Goal: Check status: Check status

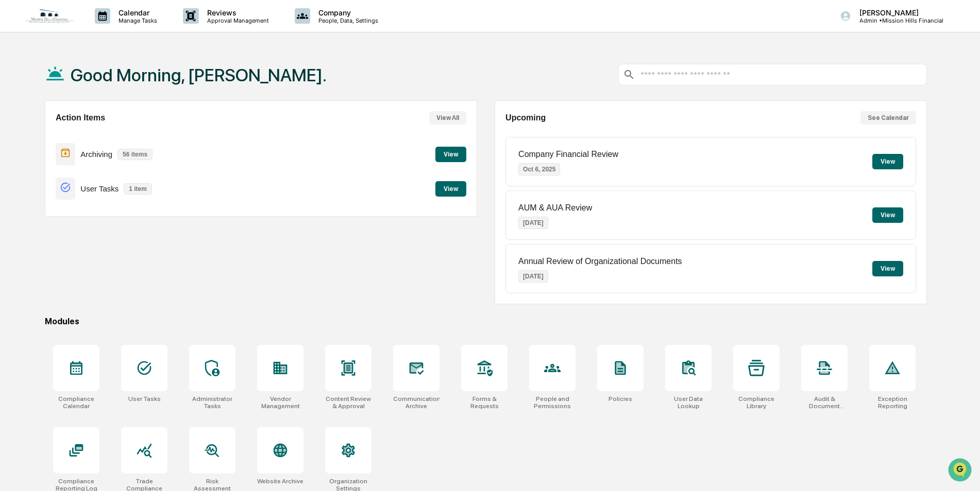
click at [462, 192] on button "View" at bounding box center [450, 188] width 31 height 15
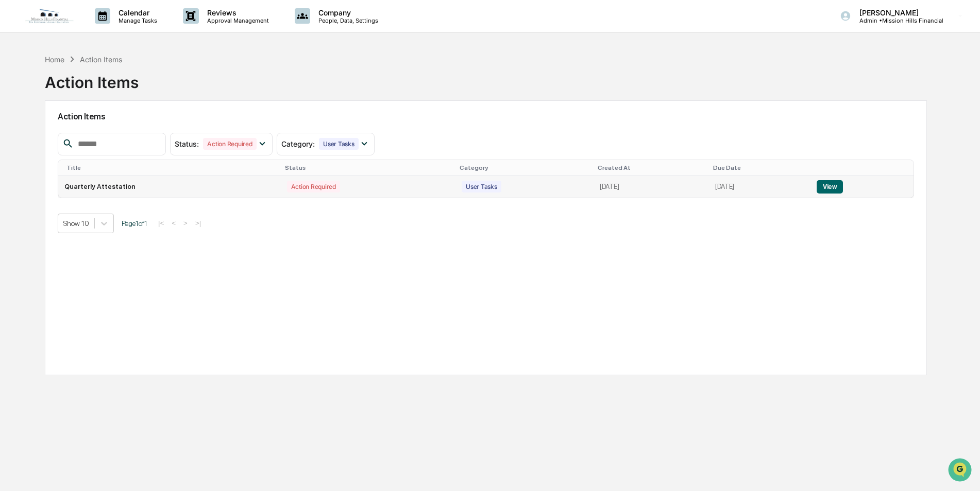
click at [836, 189] on button "View" at bounding box center [829, 186] width 26 height 13
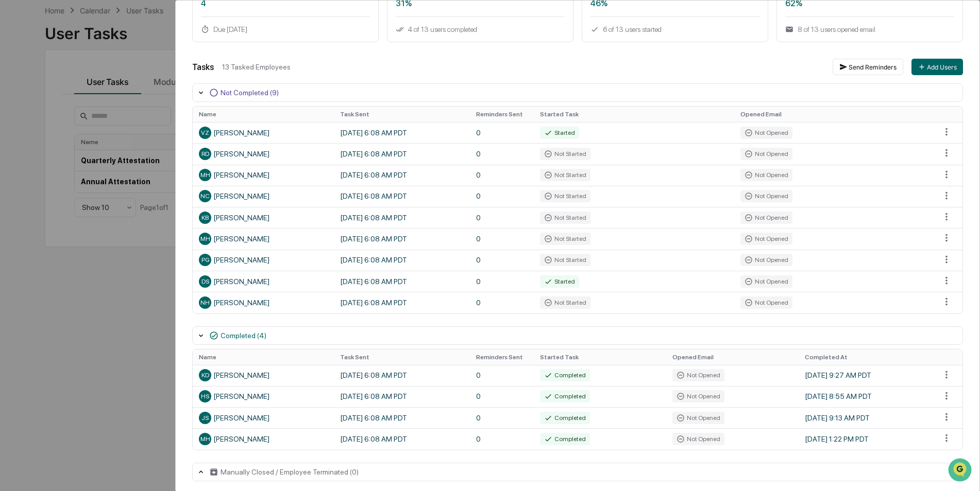
scroll to position [103, 0]
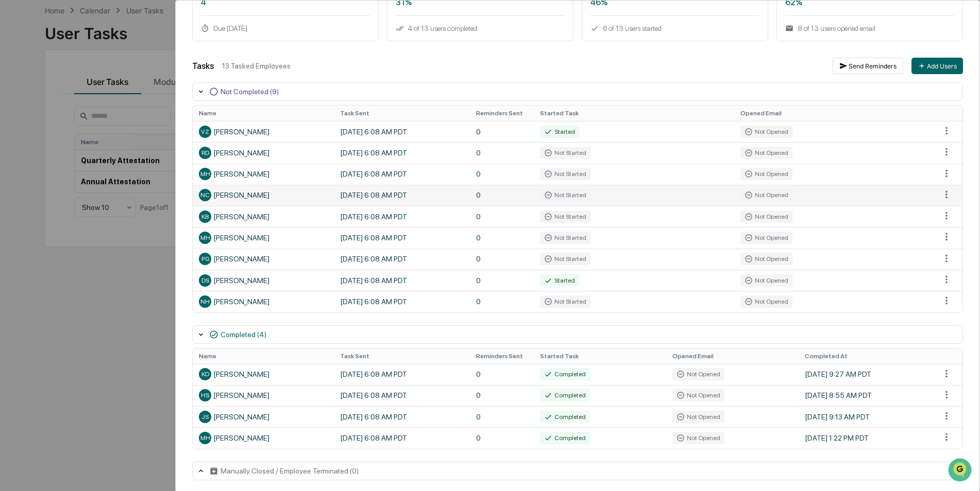
click at [561, 194] on div "Not Started" at bounding box center [565, 195] width 50 height 12
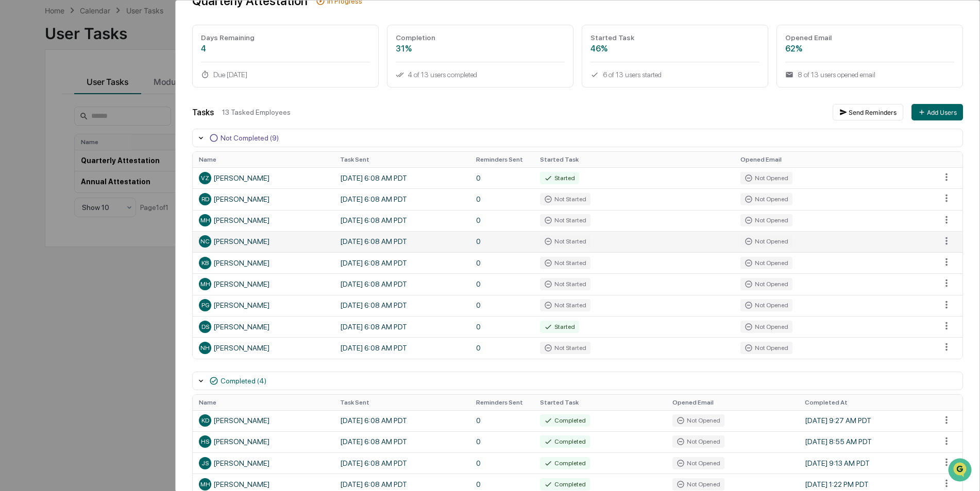
scroll to position [0, 0]
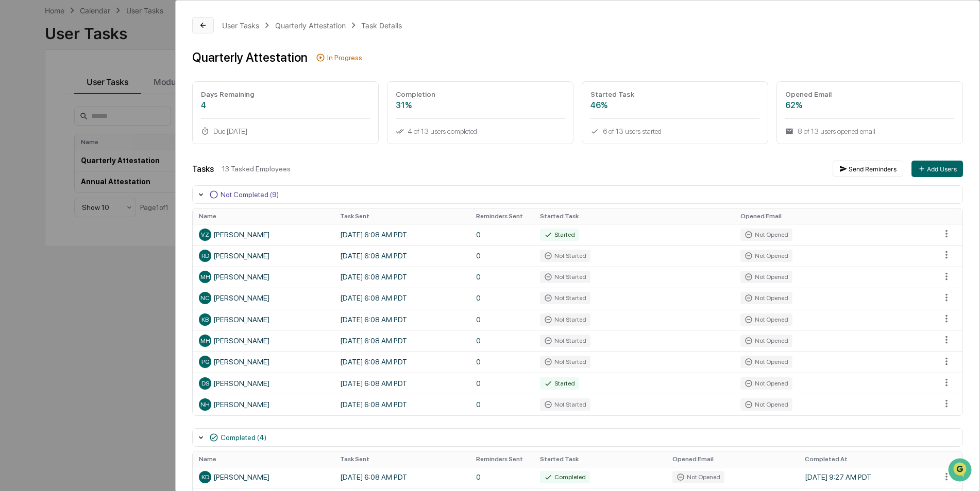
click at [202, 31] on button at bounding box center [203, 25] width 22 height 16
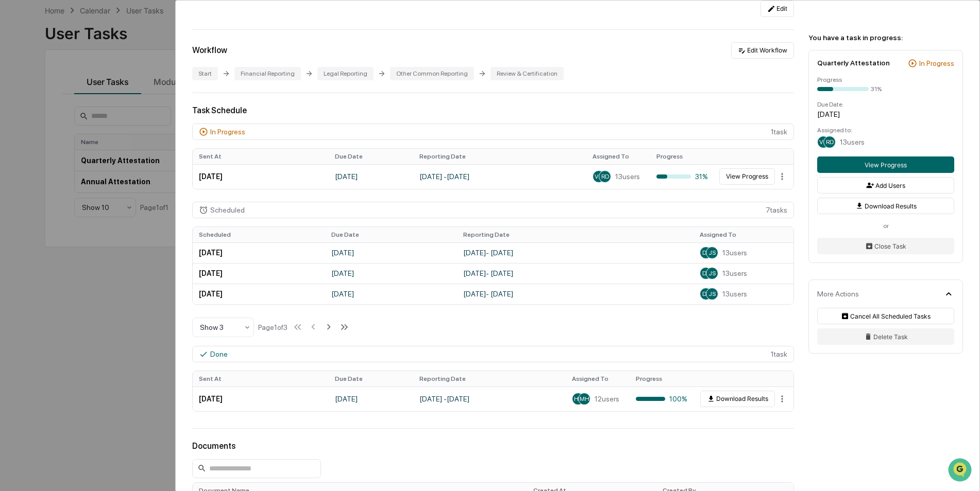
scroll to position [155, 0]
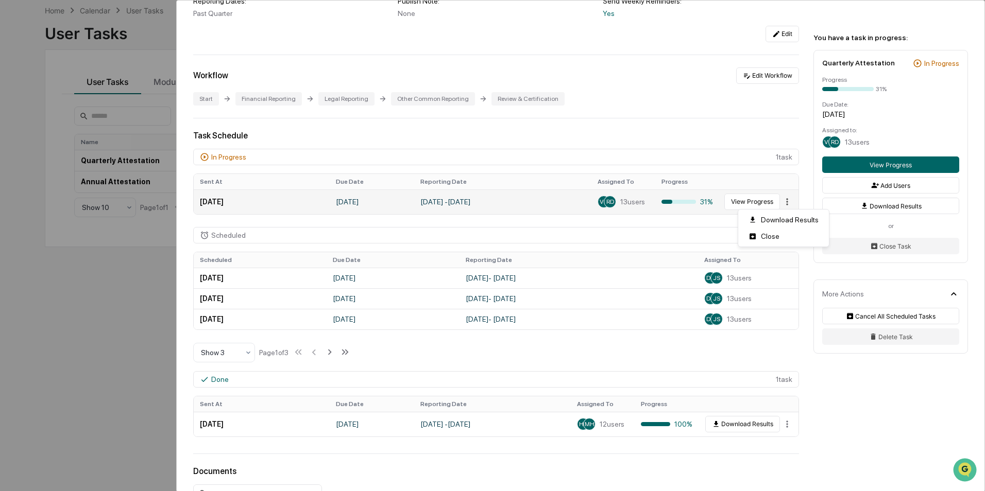
click at [778, 203] on html "Calendar Manage Tasks Reviews Approval Management Company People, Data, Setting…" at bounding box center [492, 196] width 985 height 491
click at [903, 21] on html "Calendar Manage Tasks Reviews Approval Management Company People, Data, Setting…" at bounding box center [492, 196] width 985 height 491
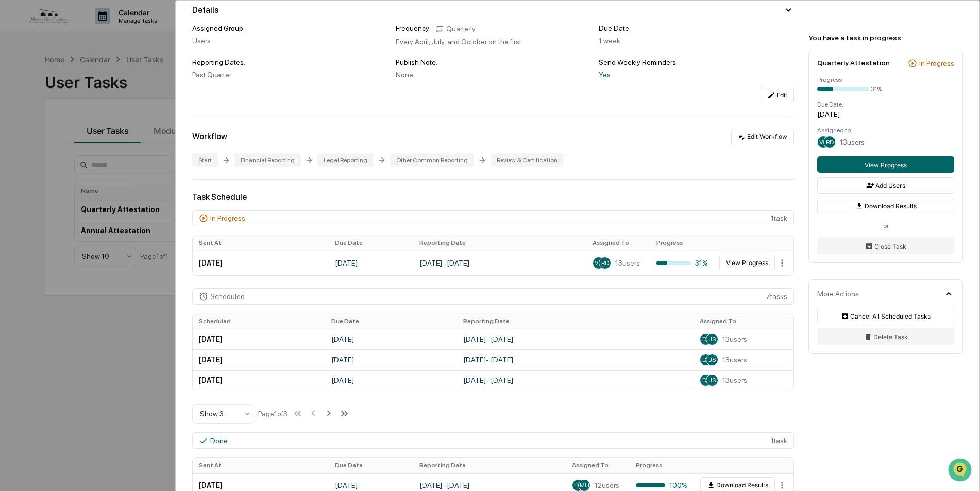
scroll to position [0, 0]
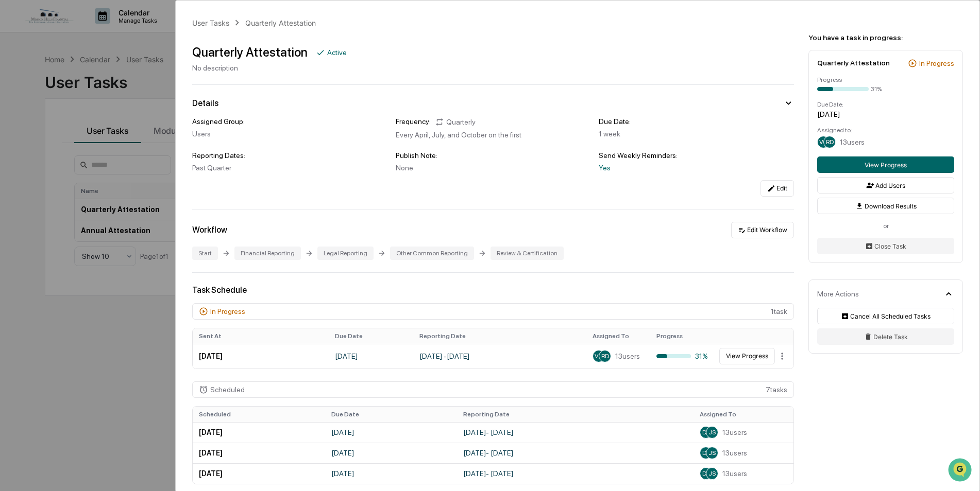
click at [138, 313] on div "User Tasks Quarterly Attestation Quarterly Attestation Active No description De…" at bounding box center [490, 245] width 980 height 491
click at [120, 309] on div "User Tasks Quarterly Attestation Quarterly Attestation Active No description De…" at bounding box center [490, 245] width 980 height 491
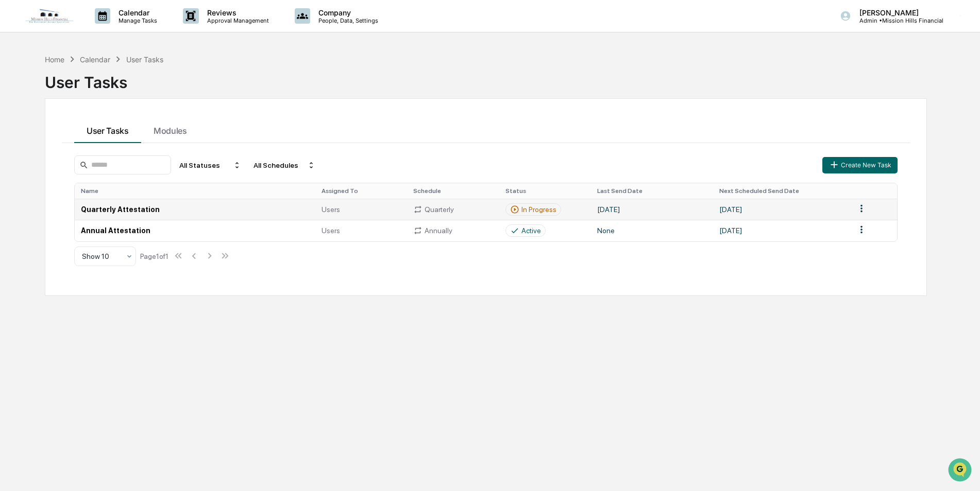
click at [540, 212] on div "In Progress" at bounding box center [538, 210] width 35 height 8
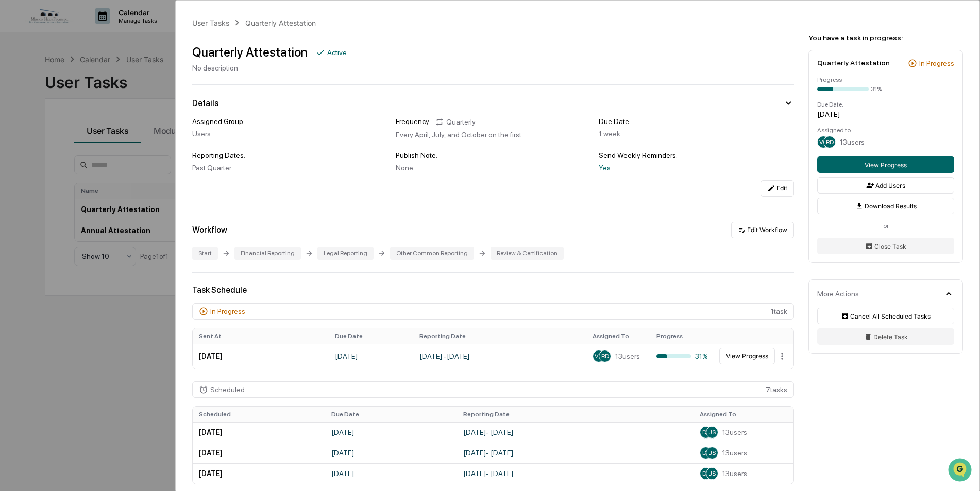
click at [227, 314] on div "In Progress" at bounding box center [227, 312] width 35 height 8
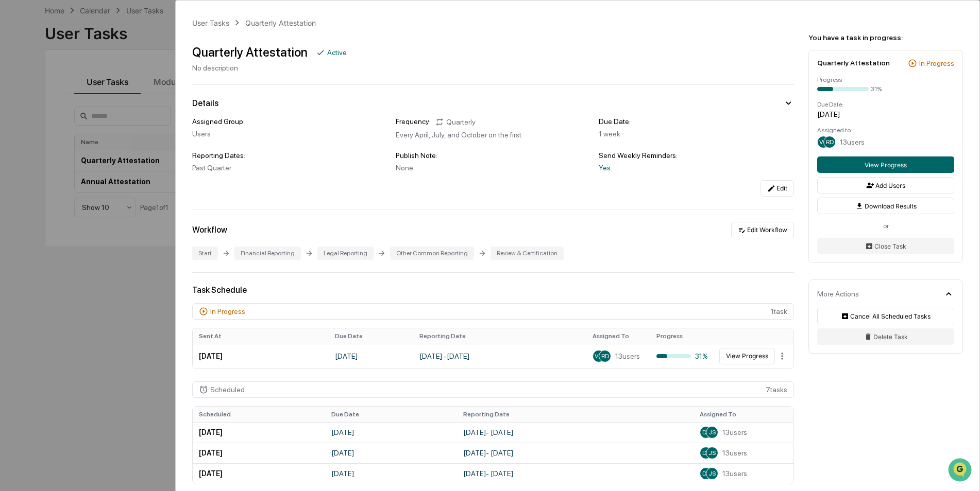
click at [131, 285] on div "User Tasks Quarterly Attestation Quarterly Attestation Active No description De…" at bounding box center [490, 245] width 980 height 491
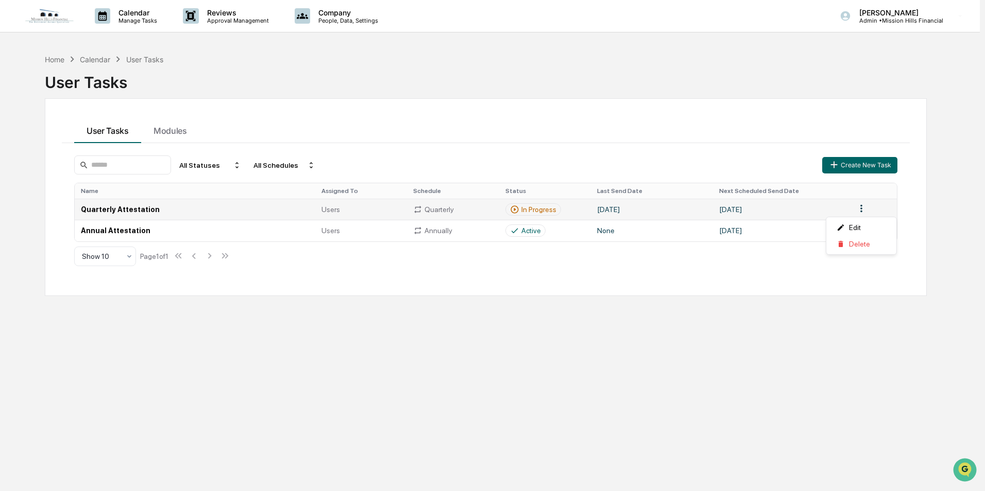
click at [864, 210] on html "Calendar Manage Tasks Reviews Approval Management Company People, Data, Setting…" at bounding box center [492, 245] width 985 height 491
click at [54, 57] on html "Calendar Manage Tasks Reviews Approval Management Company People, Data, Setting…" at bounding box center [492, 245] width 985 height 491
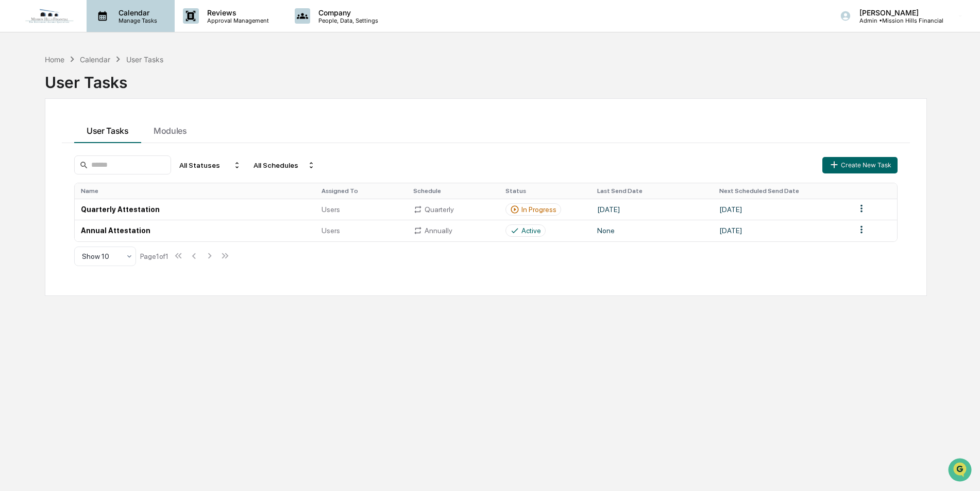
click at [143, 19] on p "Manage Tasks" at bounding box center [136, 20] width 52 height 7
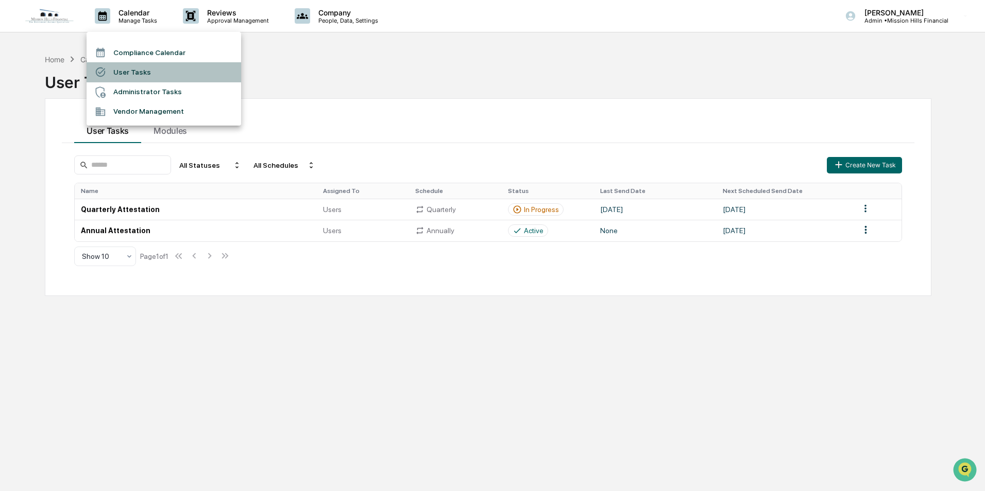
click at [169, 77] on li "User Tasks" at bounding box center [164, 72] width 155 height 20
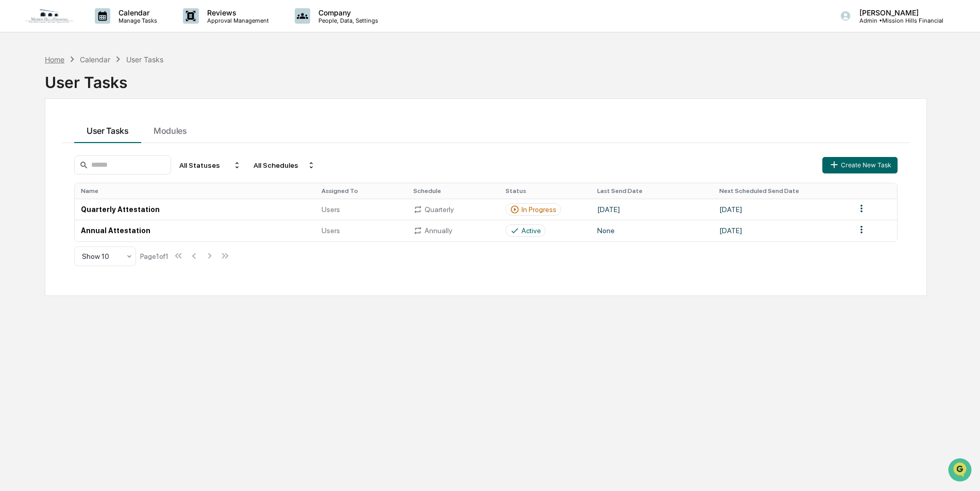
click at [59, 60] on div "Home" at bounding box center [55, 59] width 20 height 9
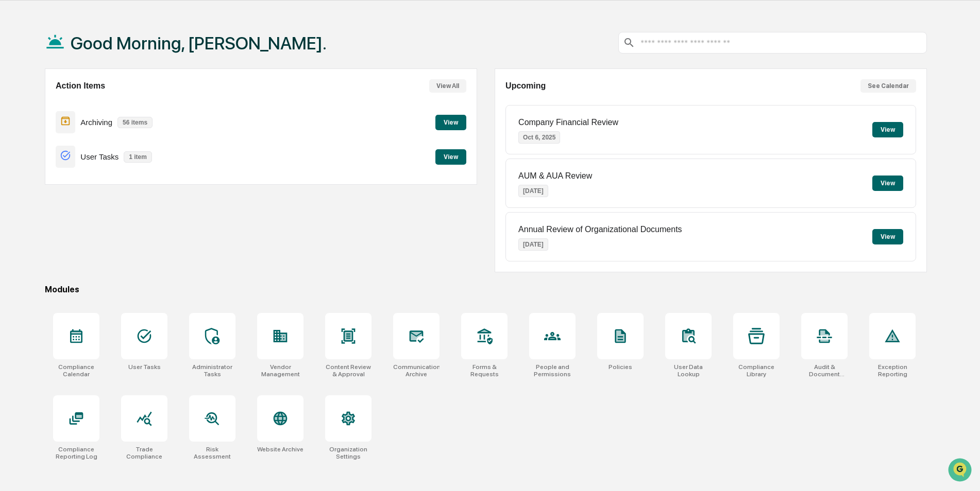
scroll to position [49, 0]
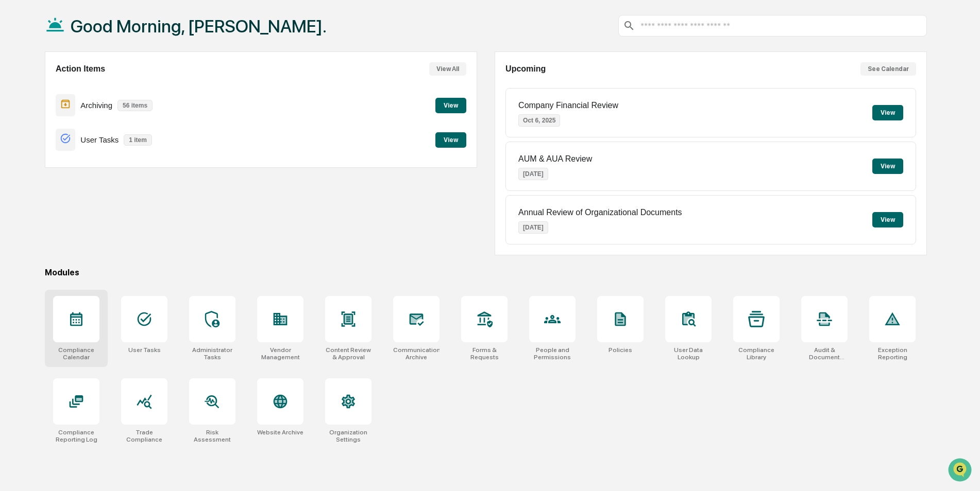
click at [84, 327] on icon at bounding box center [76, 319] width 16 height 16
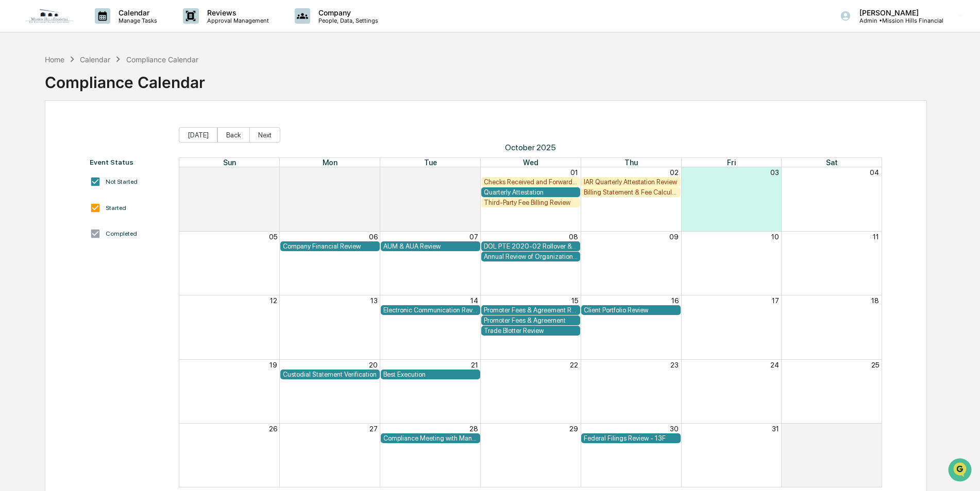
click at [521, 191] on div "Quarterly Attestation" at bounding box center [531, 193] width 94 height 8
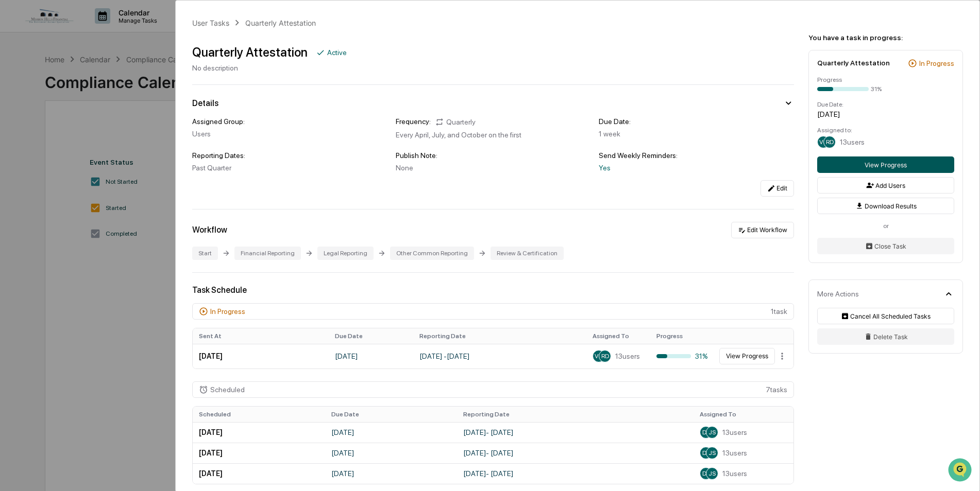
click at [853, 162] on button "View Progress" at bounding box center [885, 165] width 137 height 16
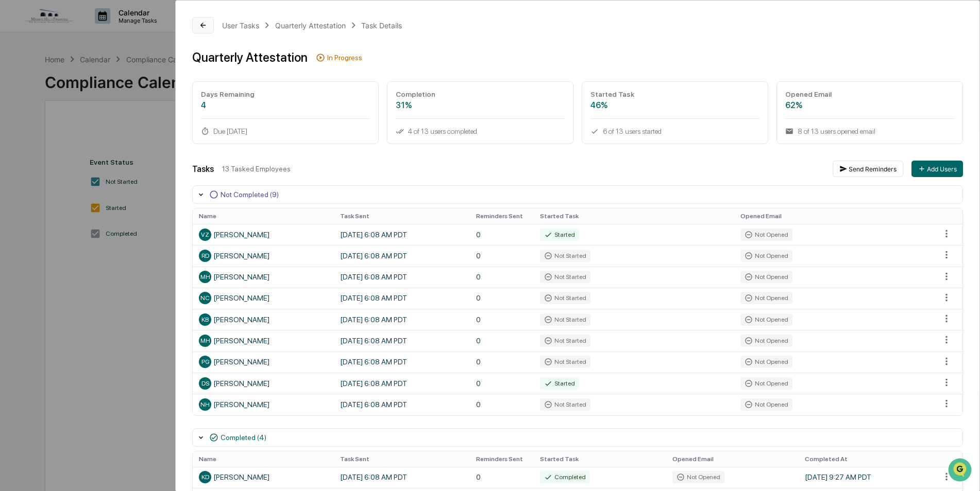
click at [200, 27] on icon at bounding box center [203, 25] width 8 height 8
